Goal: Task Accomplishment & Management: Use online tool/utility

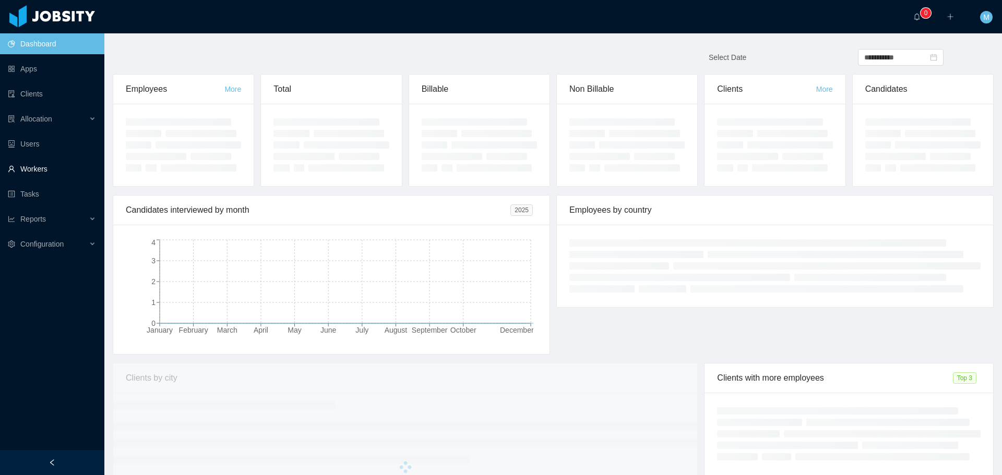
click at [34, 169] on link "Workers" at bounding box center [52, 169] width 88 height 21
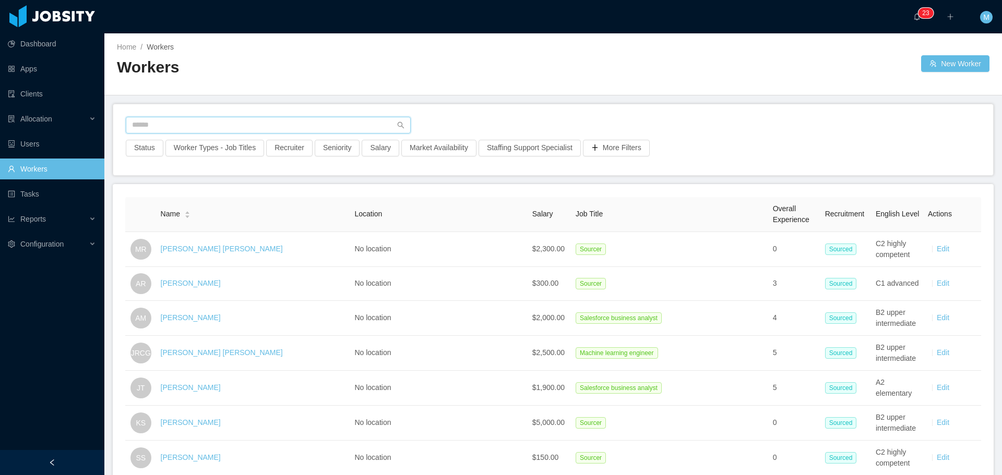
click at [179, 124] on input "text" at bounding box center [268, 125] width 285 height 17
type input "**********"
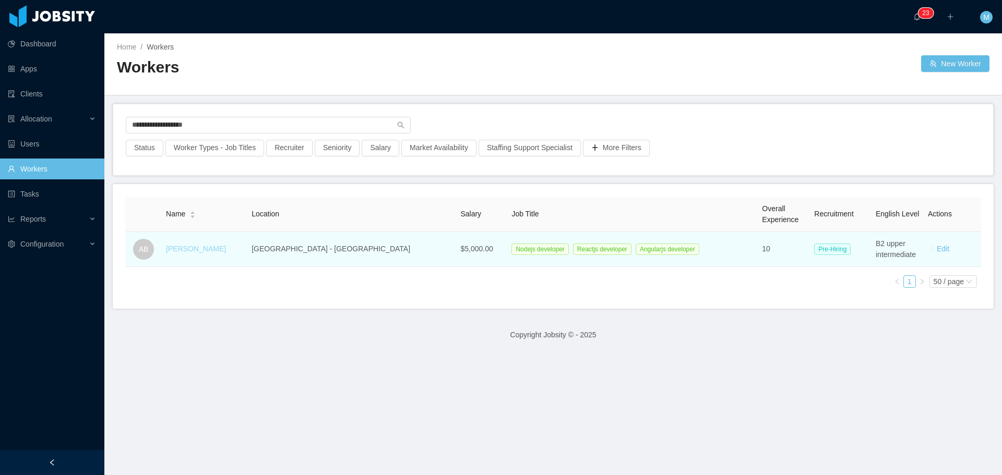
click at [220, 252] on link "Alexandre Brandizzi" at bounding box center [196, 249] width 60 height 8
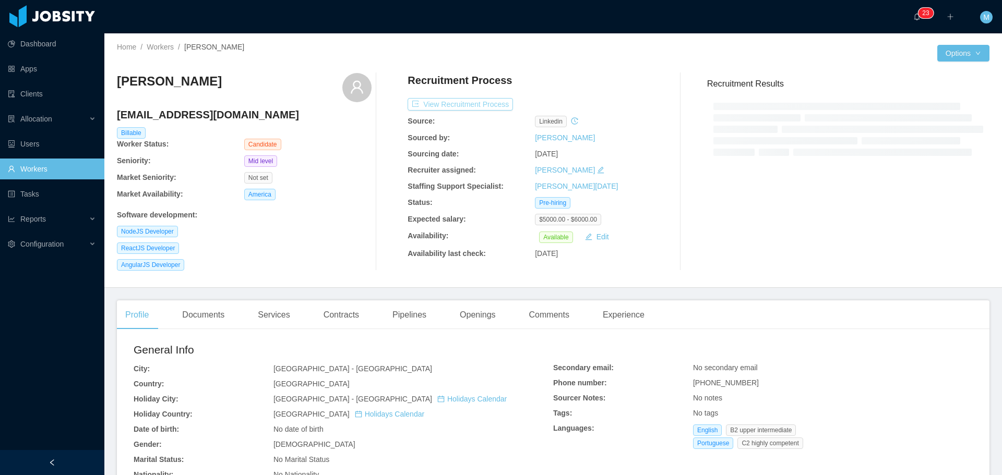
click at [463, 103] on button "View Recruitment Process" at bounding box center [460, 104] width 105 height 13
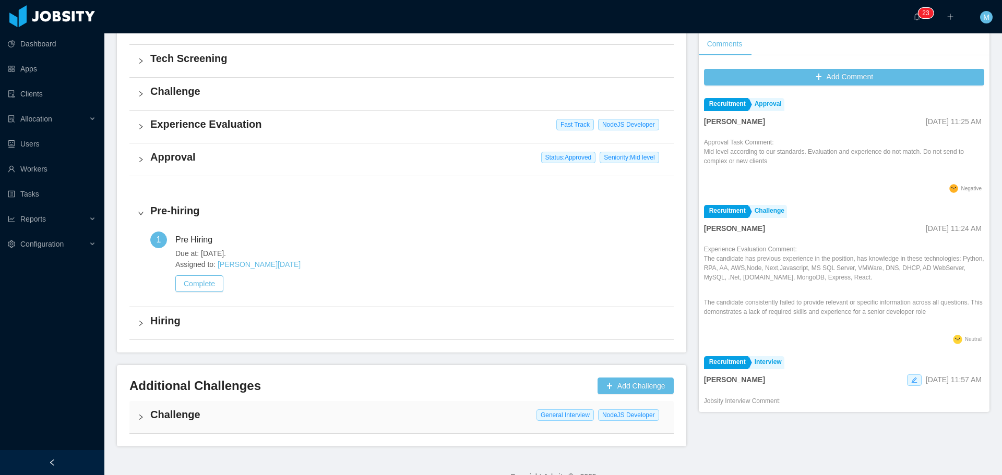
scroll to position [316, 0]
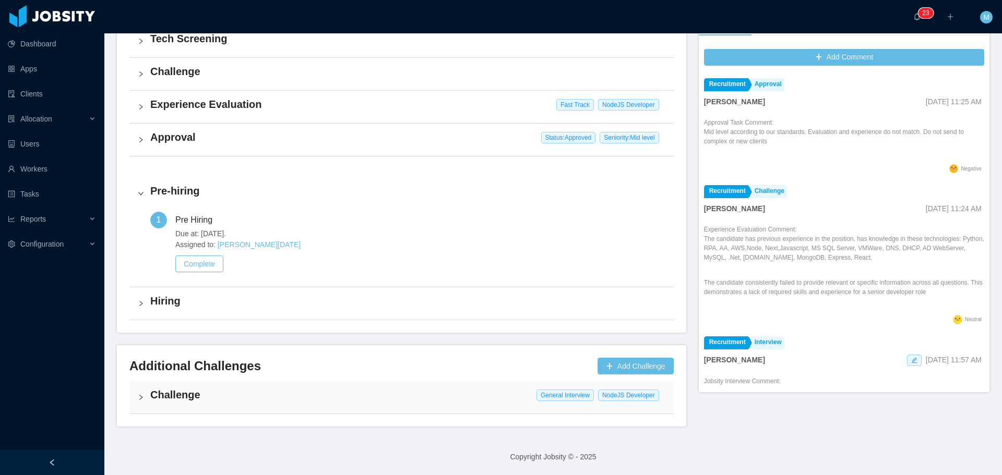
click at [158, 391] on h4 "Challenge" at bounding box center [407, 395] width 515 height 15
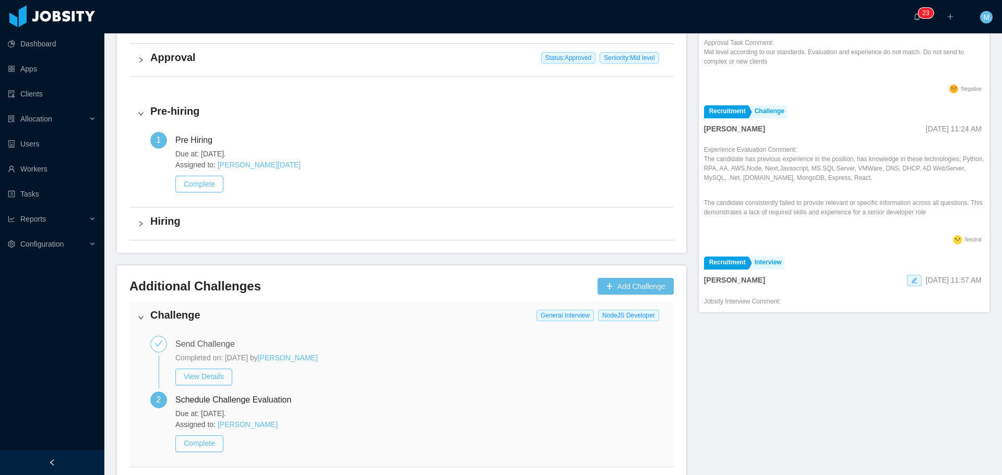
scroll to position [397, 0]
click at [206, 444] on button "Complete" at bounding box center [199, 443] width 48 height 17
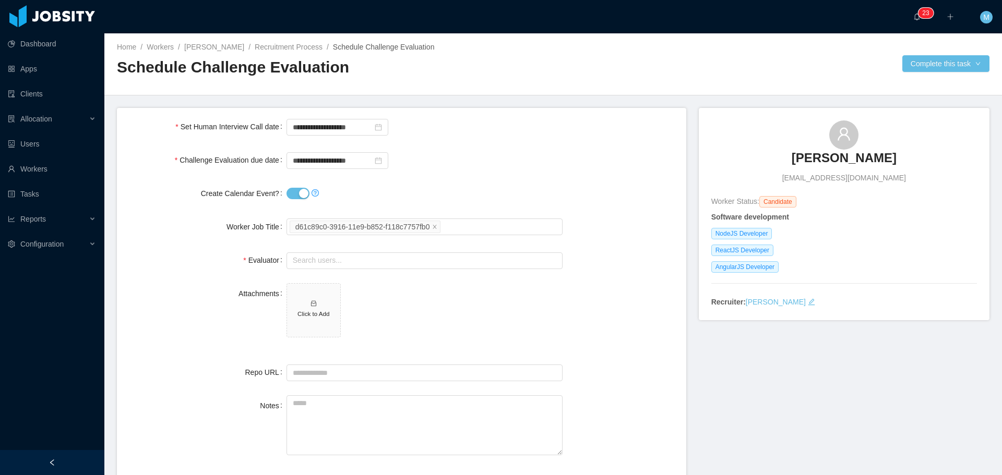
click at [300, 193] on button "Create Calendar Event?" at bounding box center [297, 193] width 23 height 11
click at [328, 261] on input "text" at bounding box center [424, 261] width 276 height 17
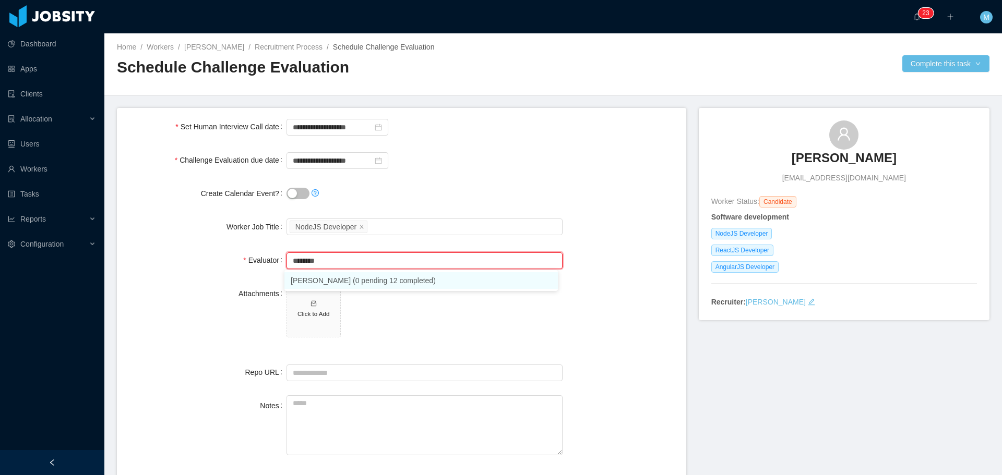
click at [350, 280] on li "Hamilton Garcia (0 pending 12 completed)" at bounding box center [420, 280] width 273 height 17
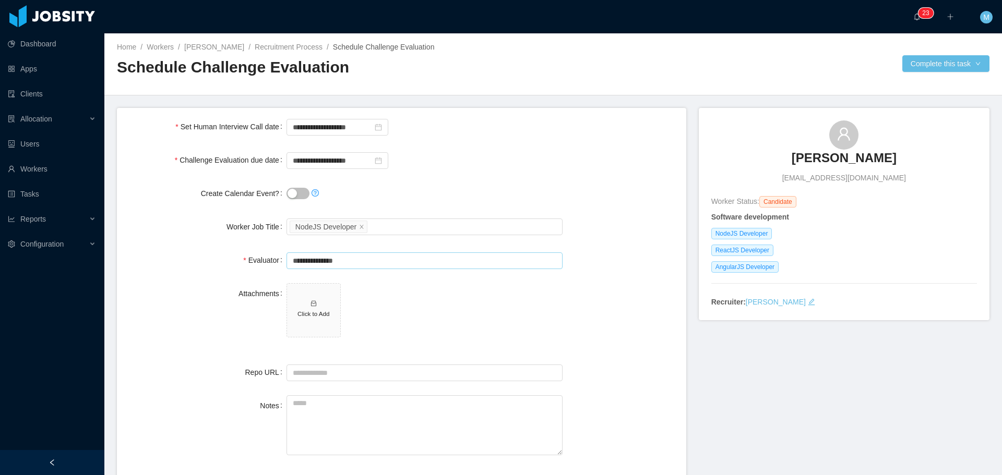
type input "**********"
click at [597, 325] on div "Attachments Click to Add" at bounding box center [401, 316] width 553 height 66
click at [935, 60] on button "Complete this task" at bounding box center [945, 63] width 87 height 17
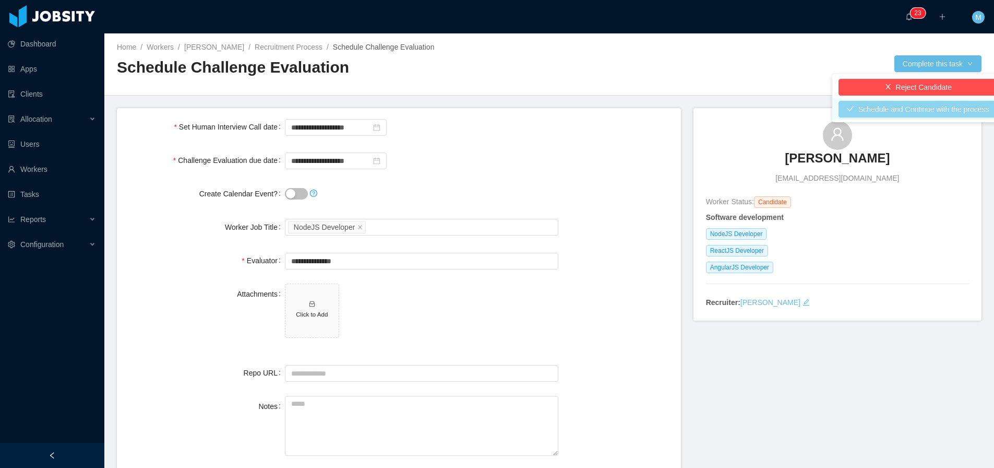
click at [931, 107] on button "Schedule and Continue with the process" at bounding box center [918, 109] width 159 height 17
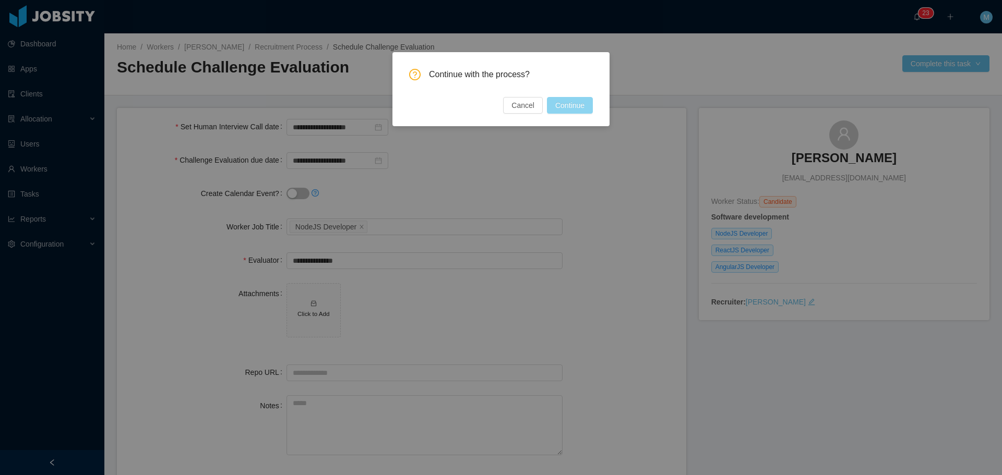
click at [568, 114] on button "Continue" at bounding box center [570, 105] width 46 height 17
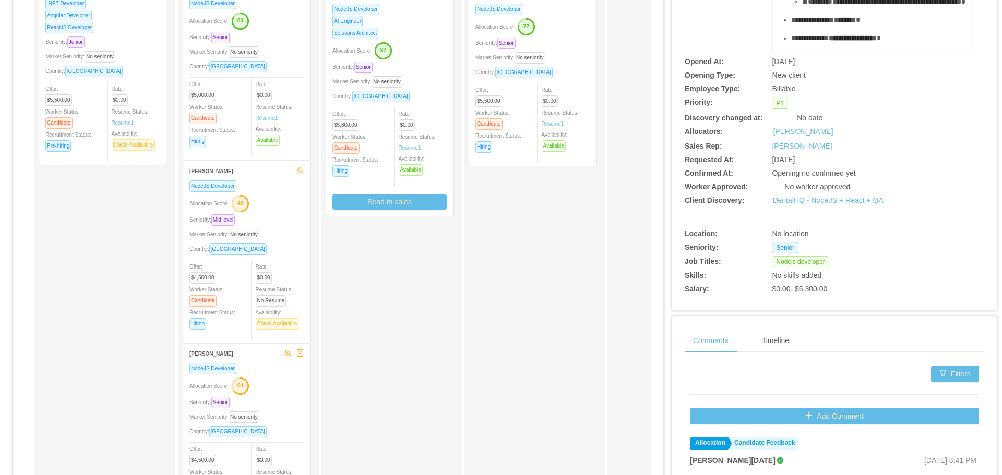
scroll to position [97, 0]
